Goal: Task Accomplishment & Management: Use online tool/utility

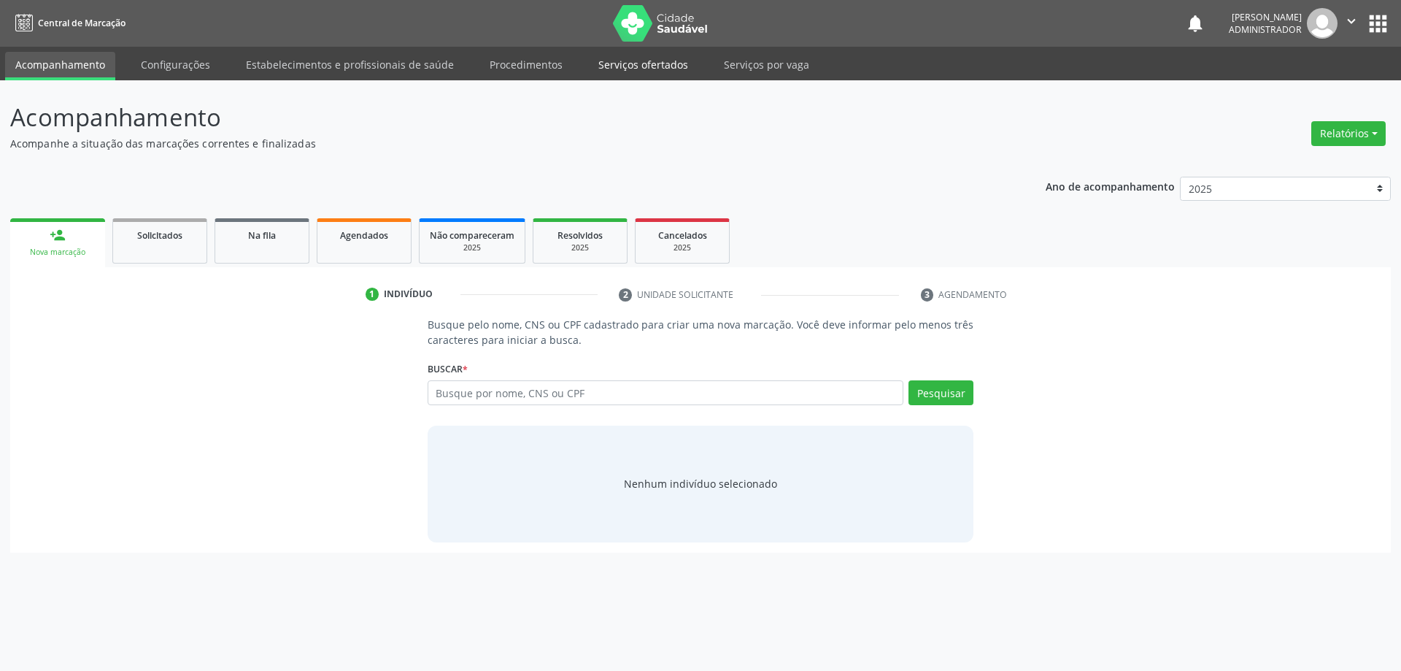
click at [642, 58] on link "Serviços ofertados" at bounding box center [643, 65] width 110 height 26
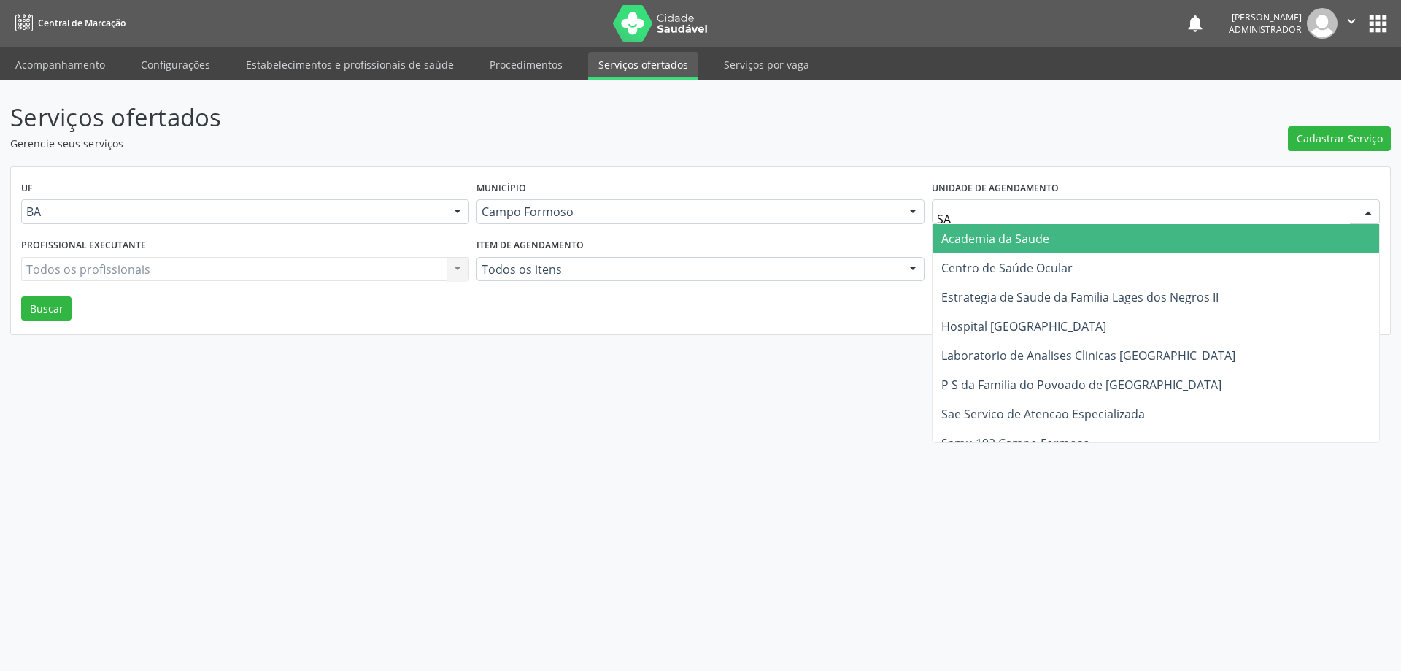
type input "SAO"
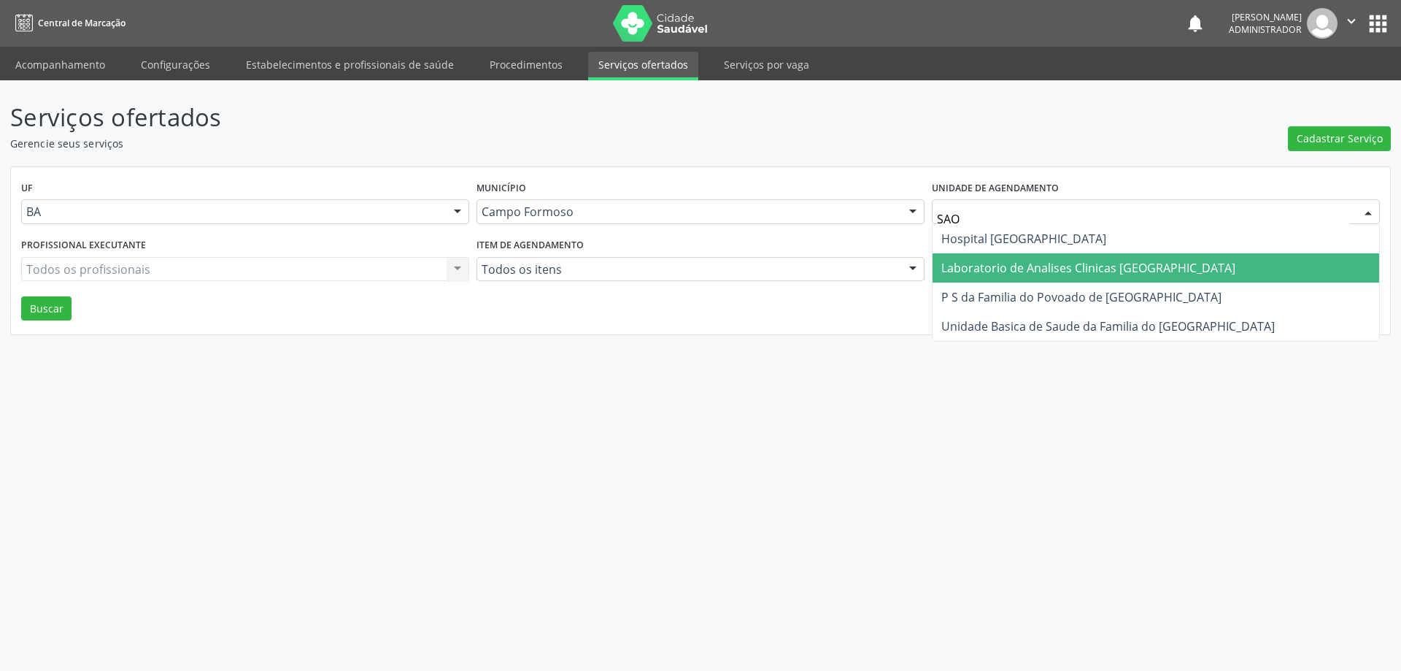
click at [954, 264] on span "Laboratorio de Analises Clinicas [GEOGRAPHIC_DATA]" at bounding box center [1089, 268] width 294 height 16
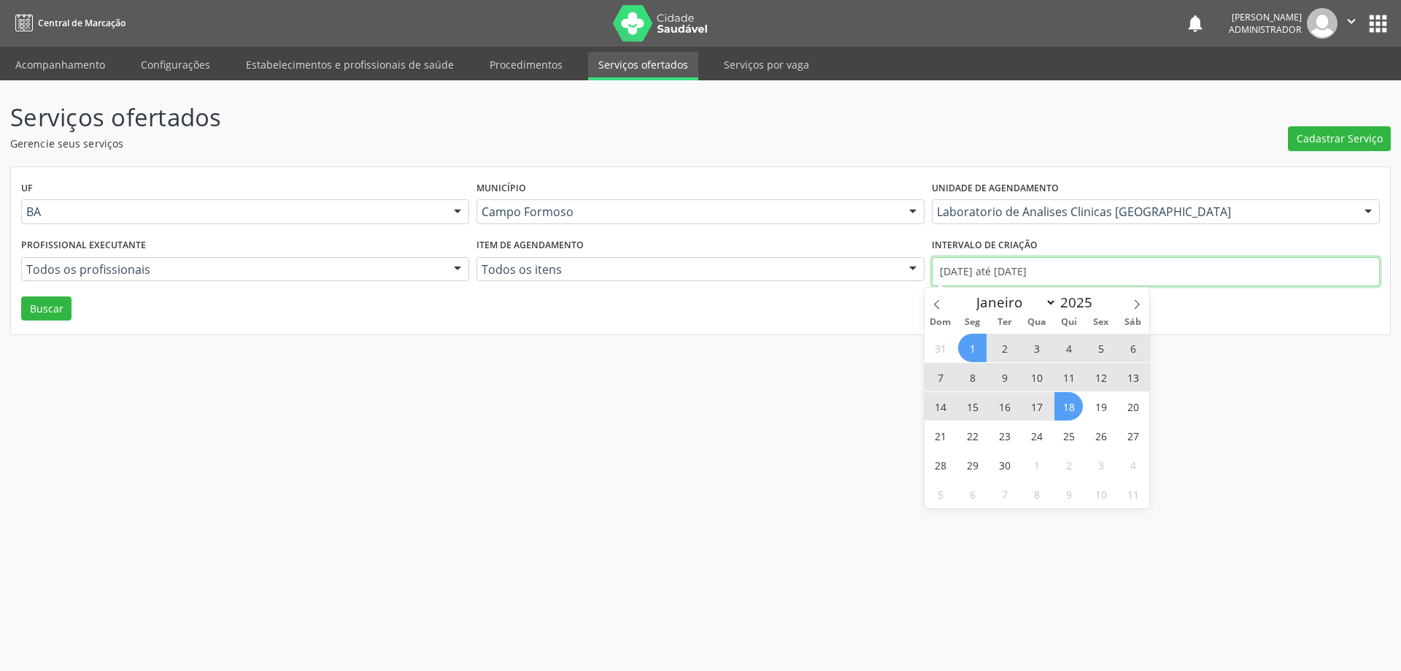
click at [990, 269] on input "[DATE] até [DATE]" at bounding box center [1156, 271] width 448 height 29
click at [935, 305] on icon at bounding box center [937, 304] width 10 height 10
select select "7"
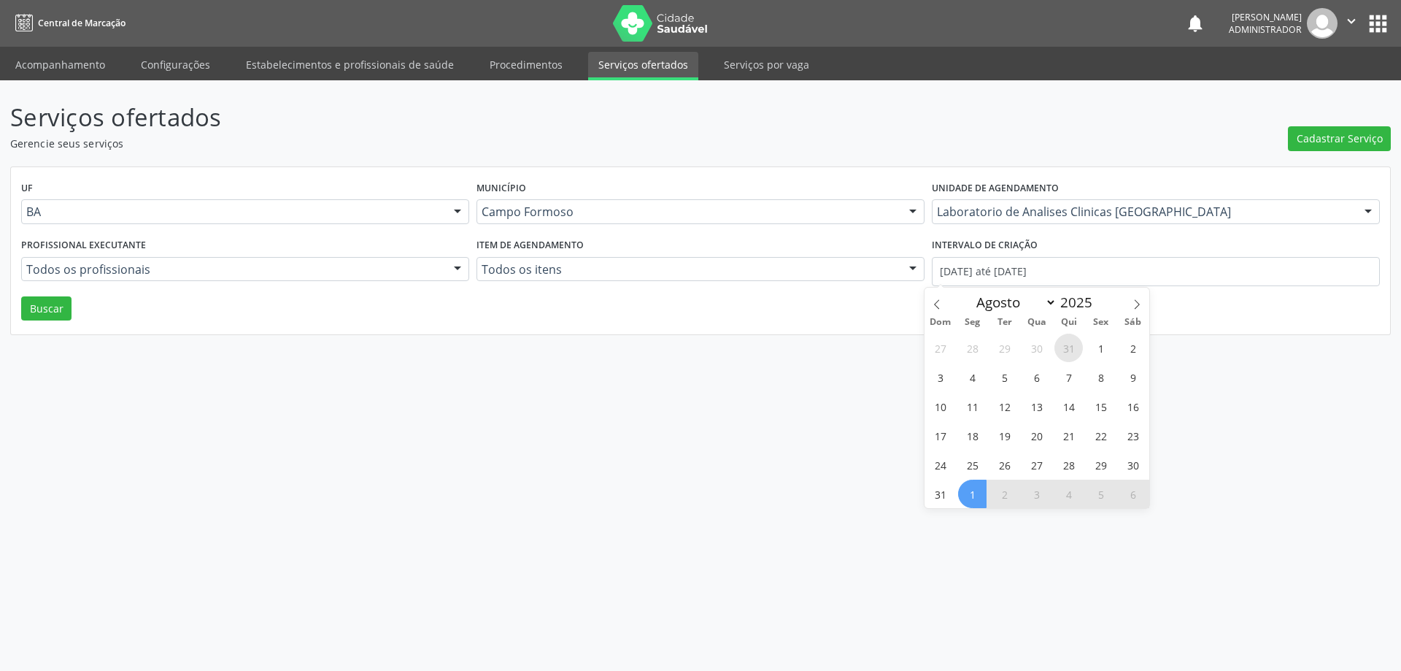
click at [1081, 346] on span "31" at bounding box center [1069, 348] width 28 height 28
type input "[DATE]"
click at [1098, 346] on span "1" at bounding box center [1101, 348] width 28 height 28
drag, startPoint x: 1039, startPoint y: 267, endPoint x: 1061, endPoint y: 289, distance: 31.0
click at [1040, 267] on input "[DATE] até [DATE]" at bounding box center [1156, 271] width 448 height 29
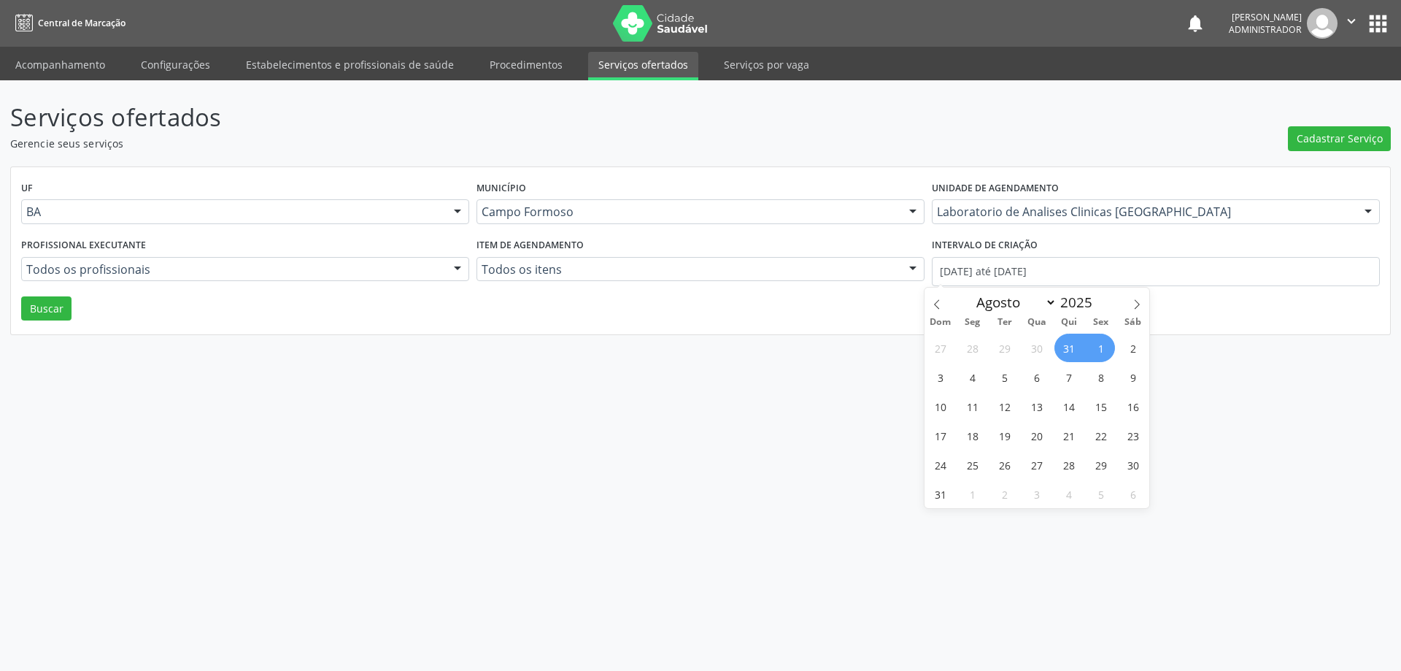
click at [1099, 343] on span "1" at bounding box center [1101, 348] width 28 height 28
type input "[DATE]"
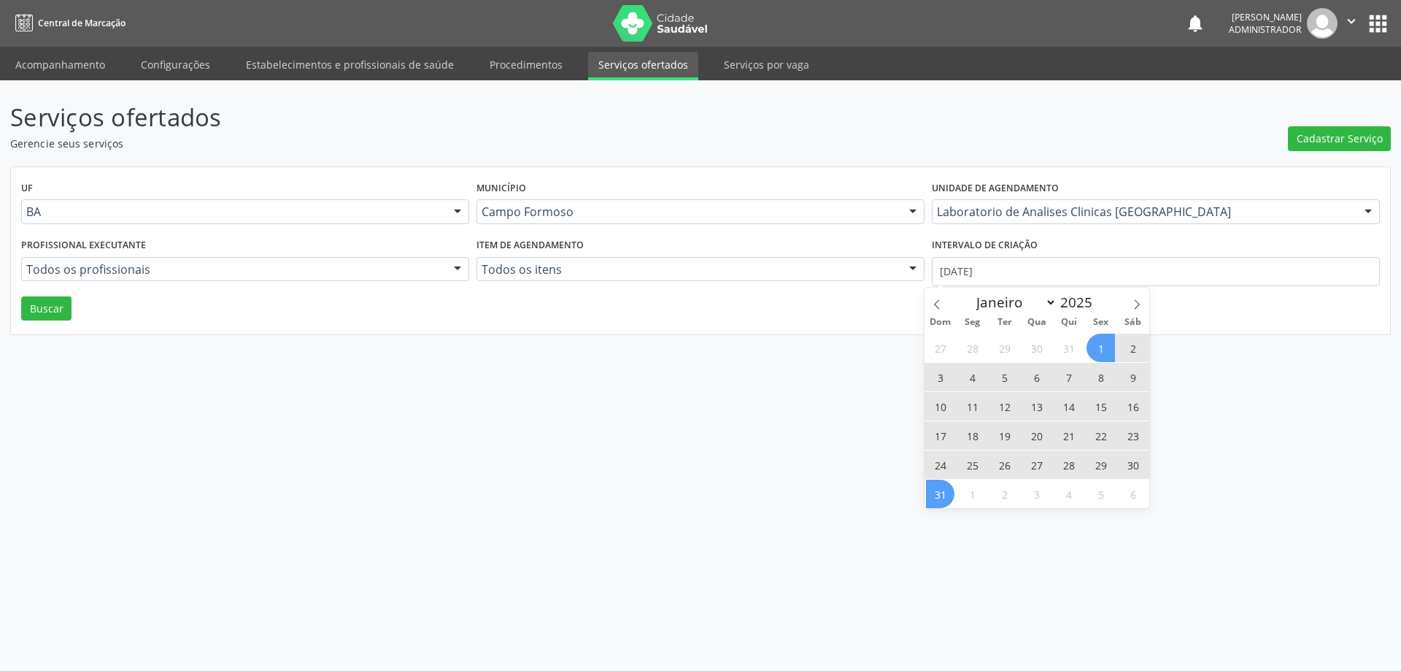
click at [934, 499] on span "31" at bounding box center [940, 494] width 28 height 28
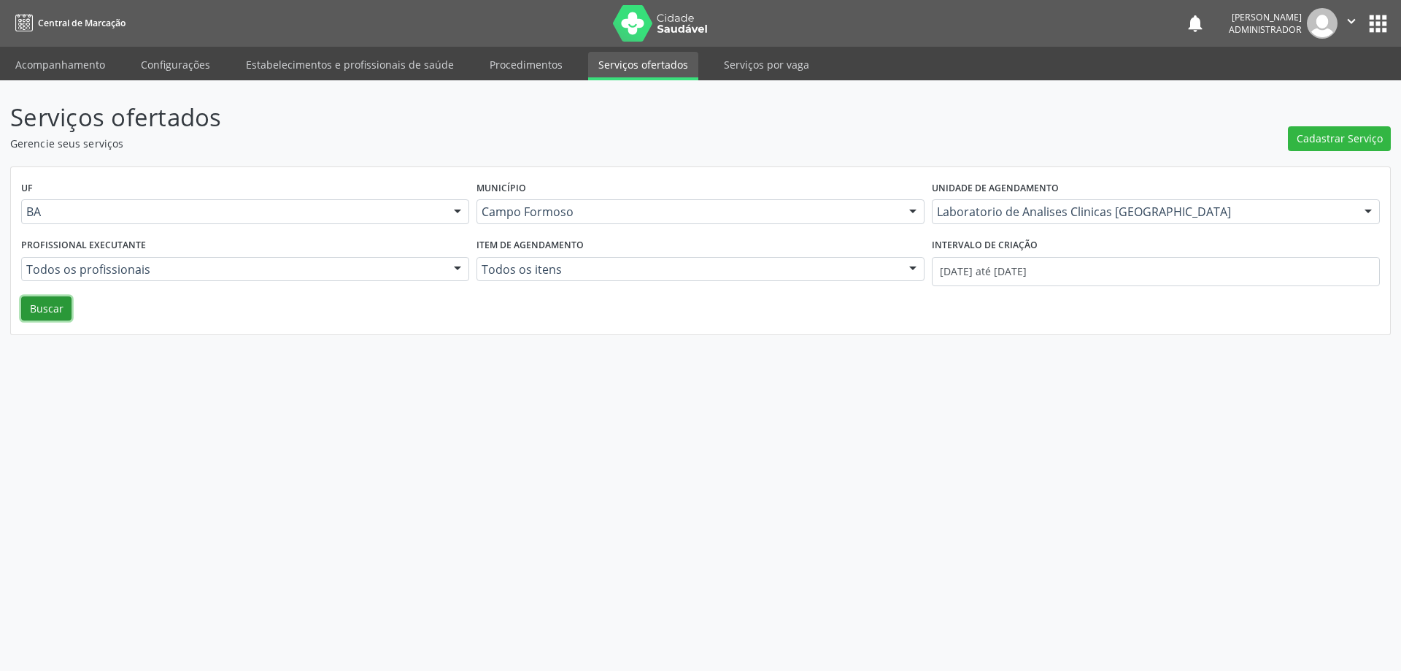
click at [50, 308] on button "Buscar" at bounding box center [46, 308] width 50 height 25
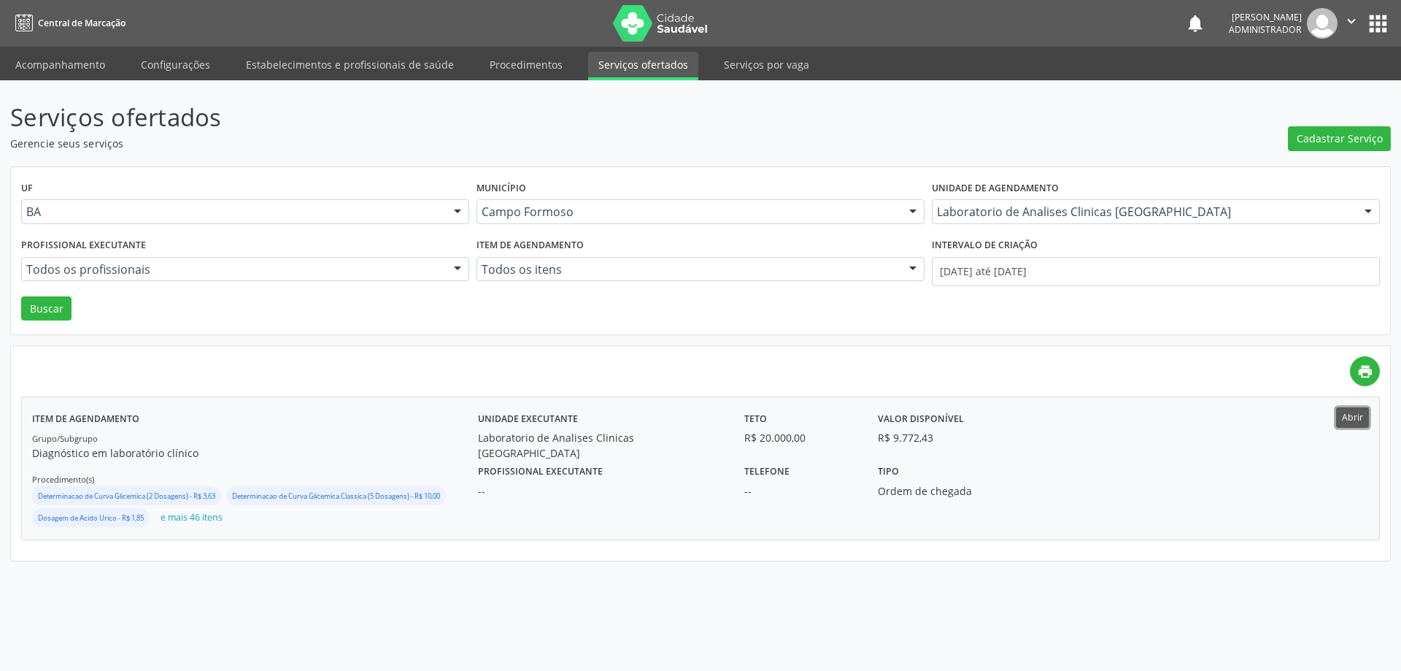
click at [1351, 408] on button "Abrir" at bounding box center [1352, 417] width 33 height 20
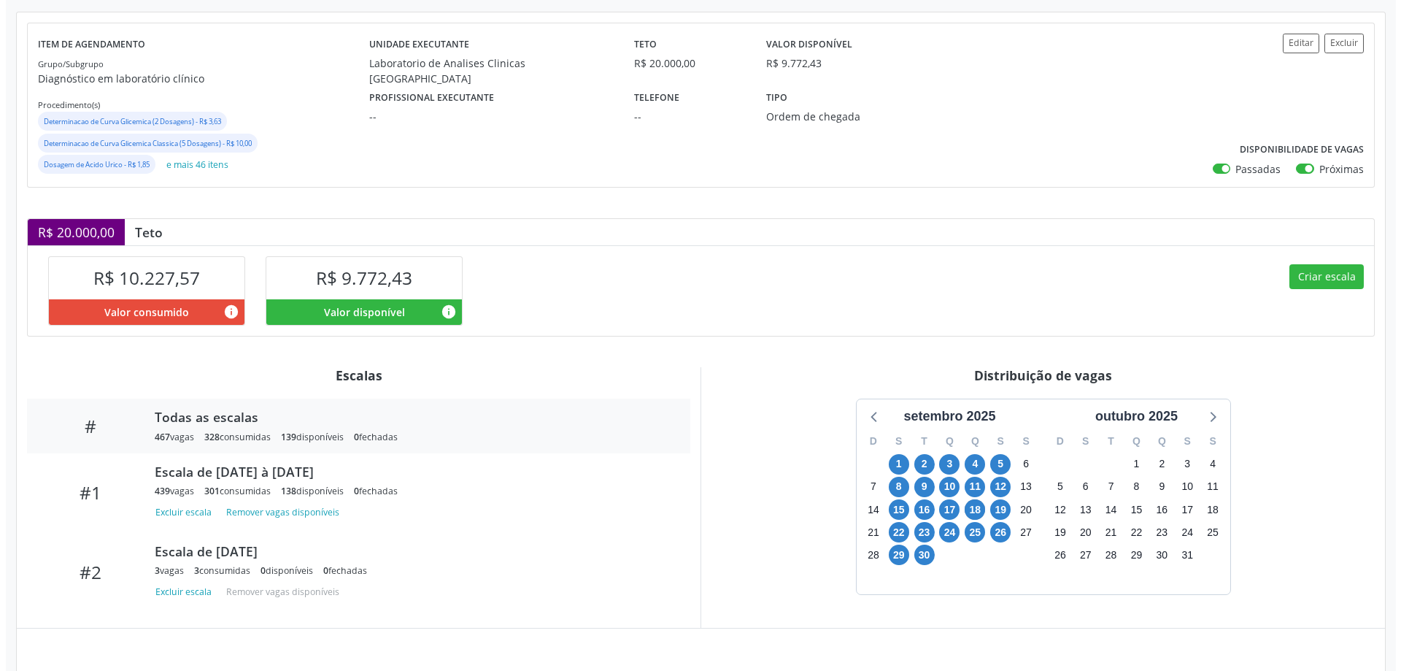
scroll to position [272, 0]
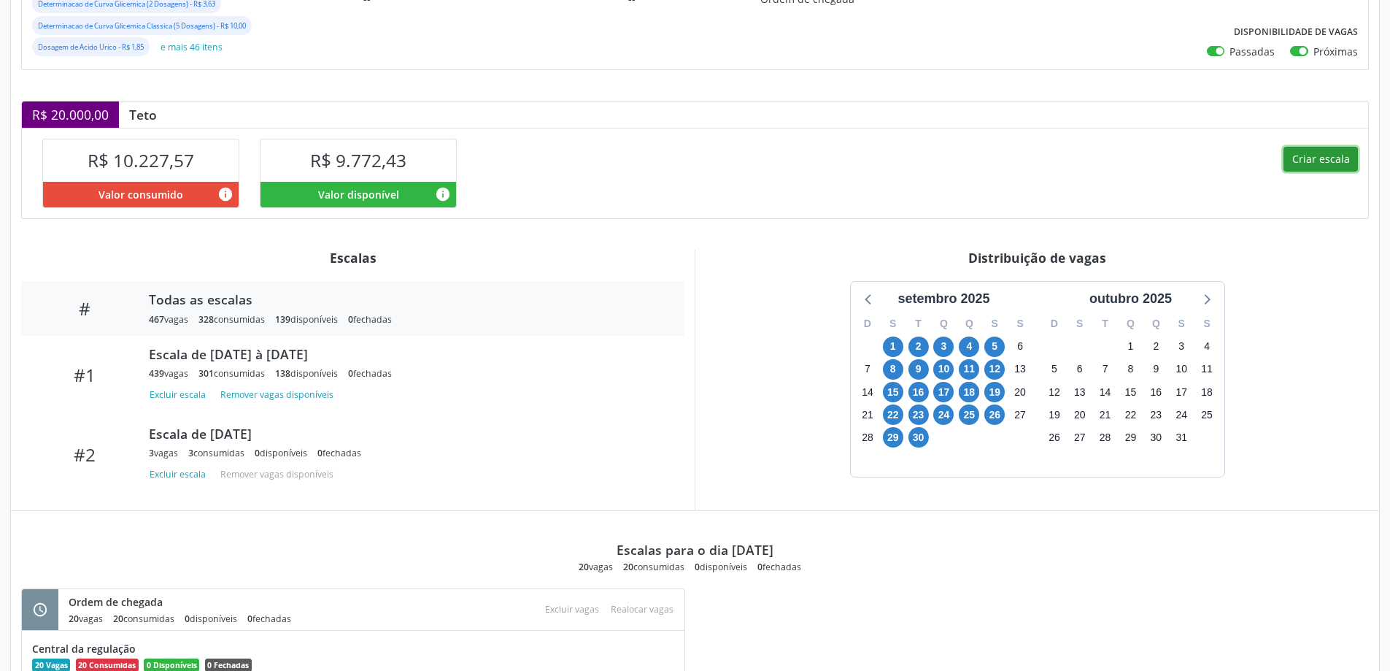
click at [1311, 155] on button "Criar escala" at bounding box center [1321, 159] width 74 height 25
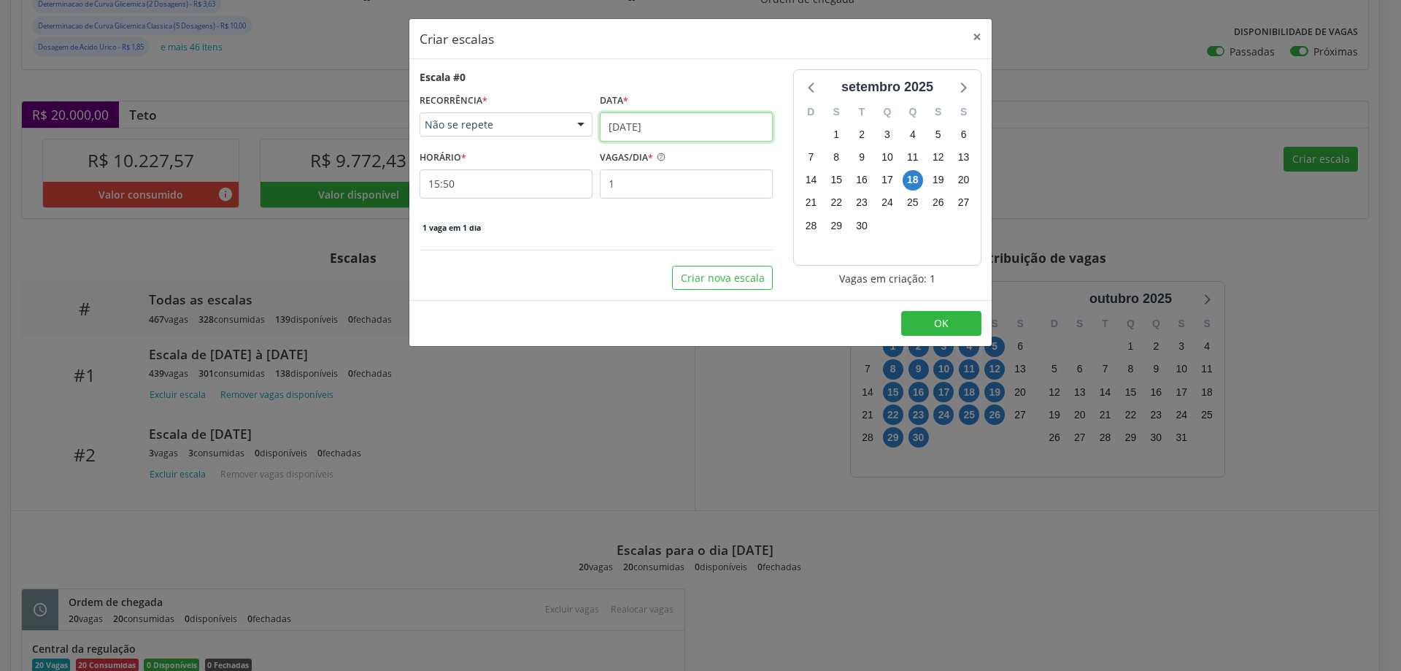
click at [635, 121] on input "18/09/2025" at bounding box center [686, 126] width 173 height 29
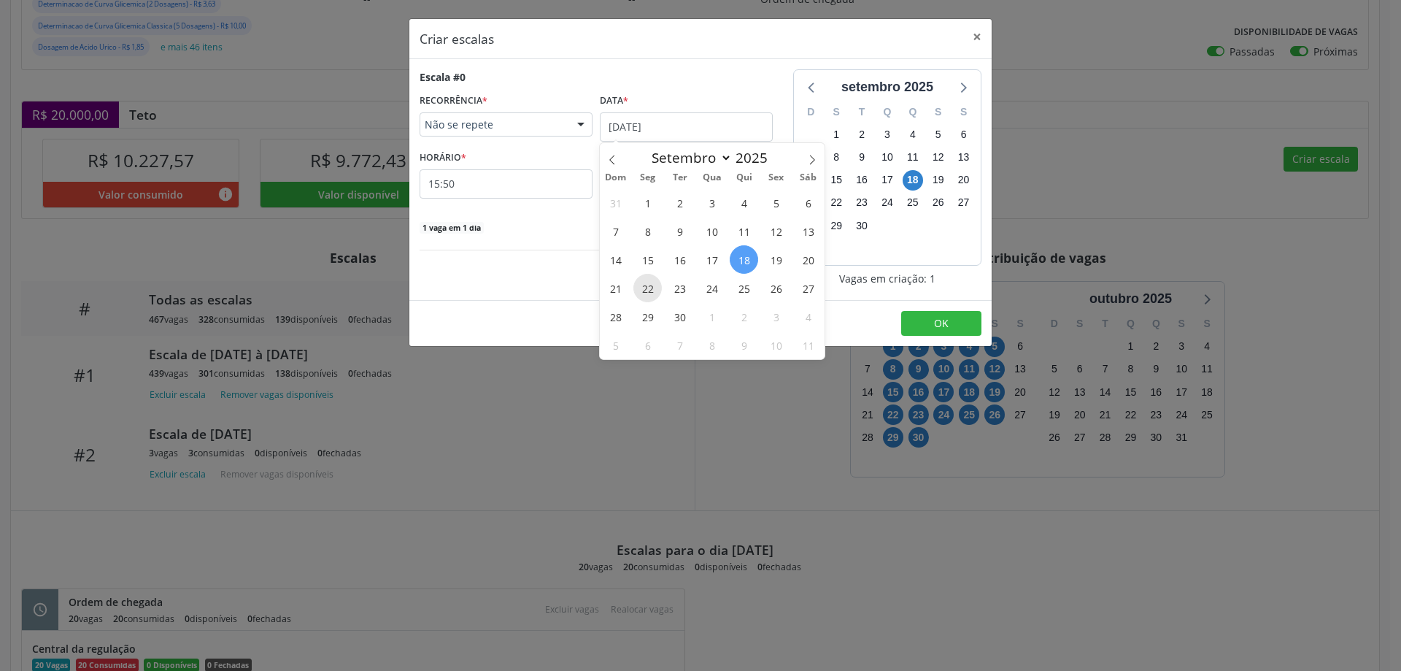
click at [643, 285] on span "22" at bounding box center [648, 288] width 28 height 28
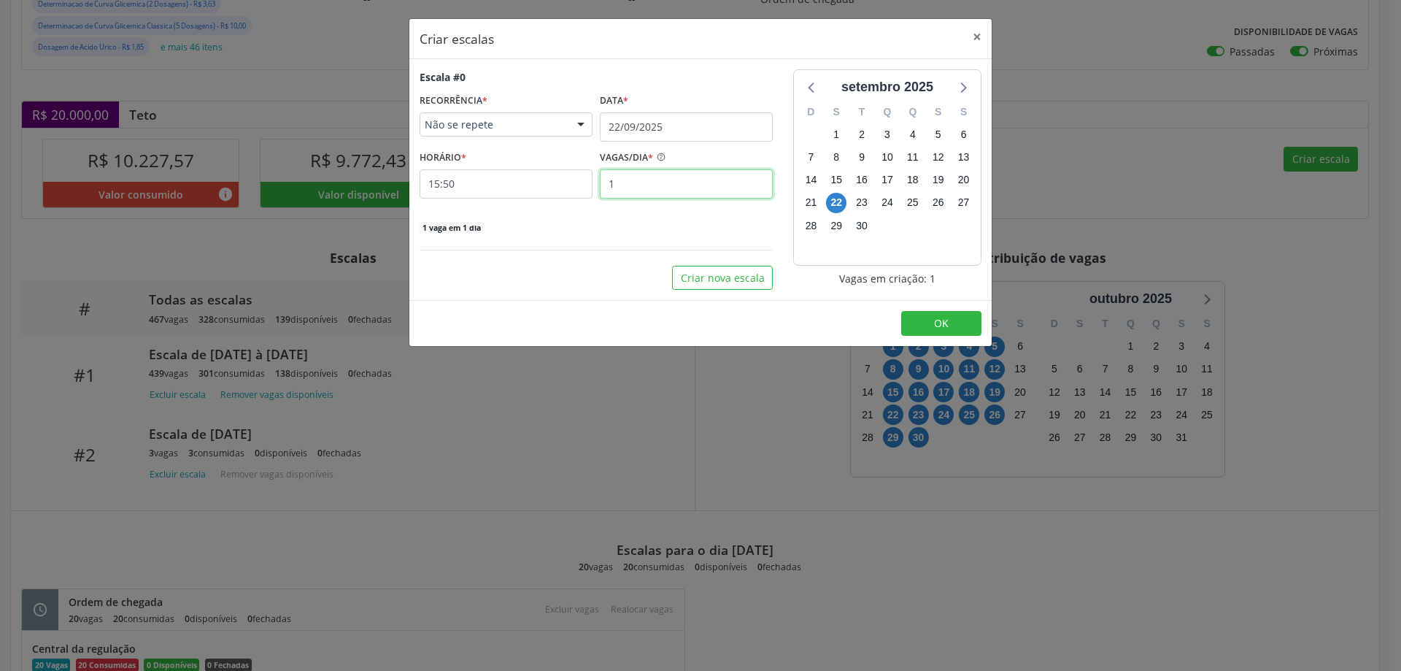
click at [631, 181] on input "1" at bounding box center [686, 183] width 173 height 29
type input "2"
click at [553, 184] on input "15:50" at bounding box center [506, 183] width 173 height 29
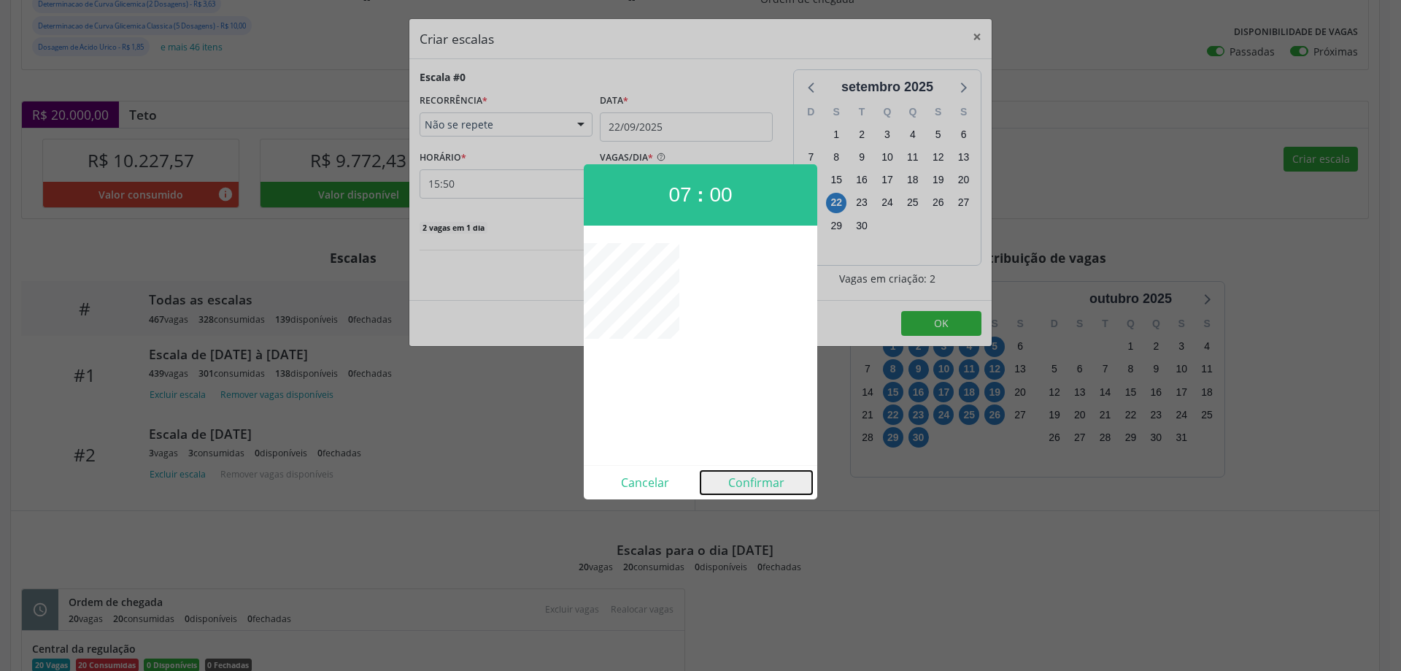
click at [739, 478] on button "Confirmar" at bounding box center [757, 482] width 112 height 23
type input "07:00"
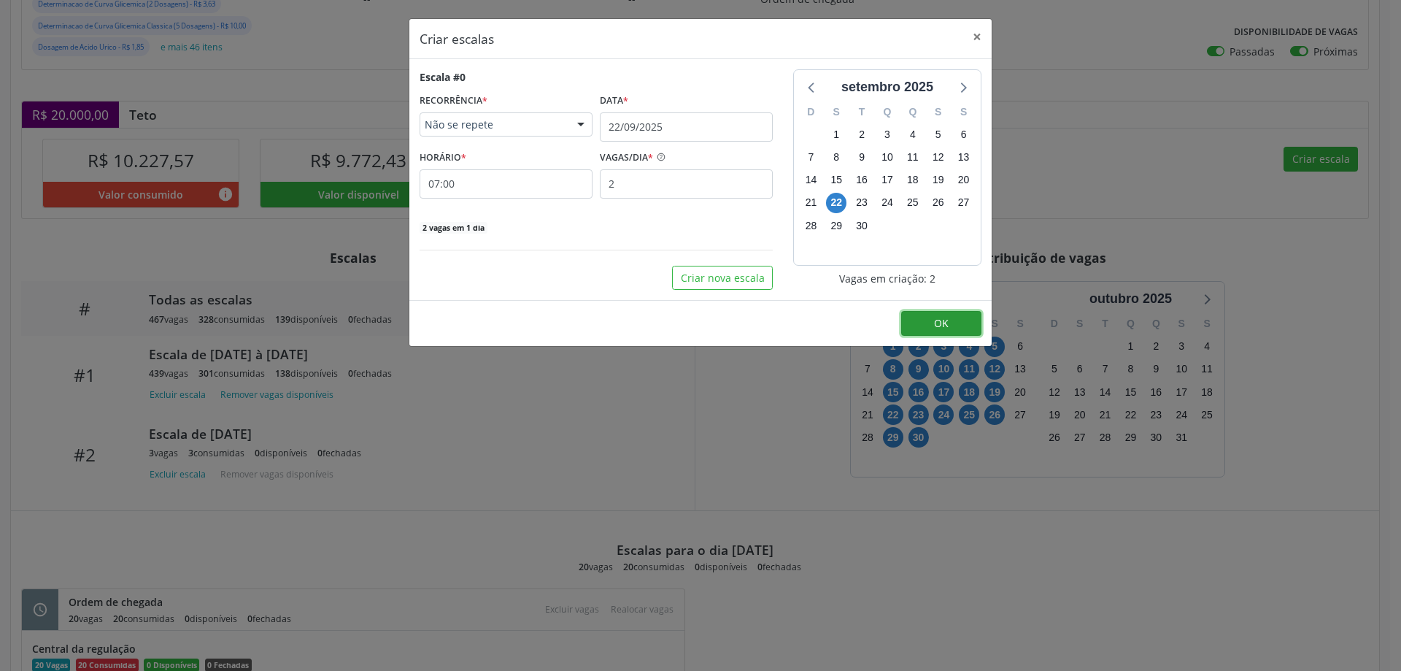
click at [950, 323] on button "OK" at bounding box center [941, 323] width 80 height 25
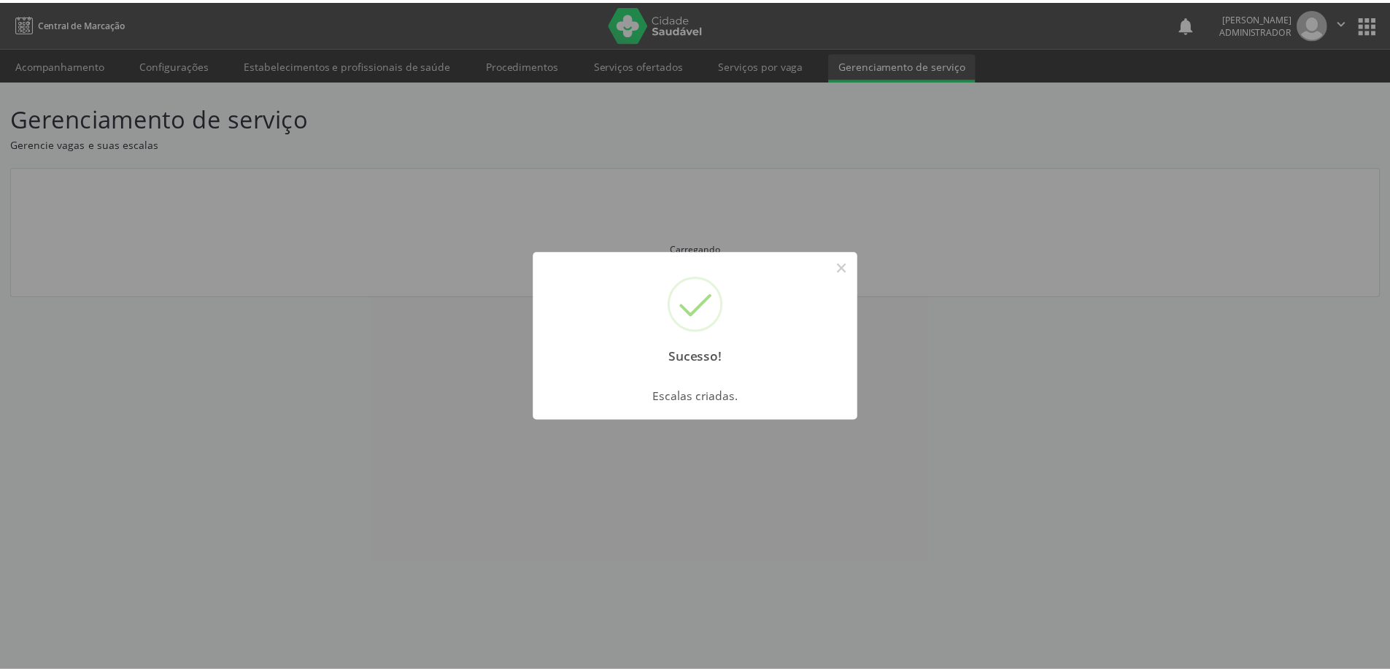
scroll to position [0, 0]
